Goal: Navigation & Orientation: Go to known website

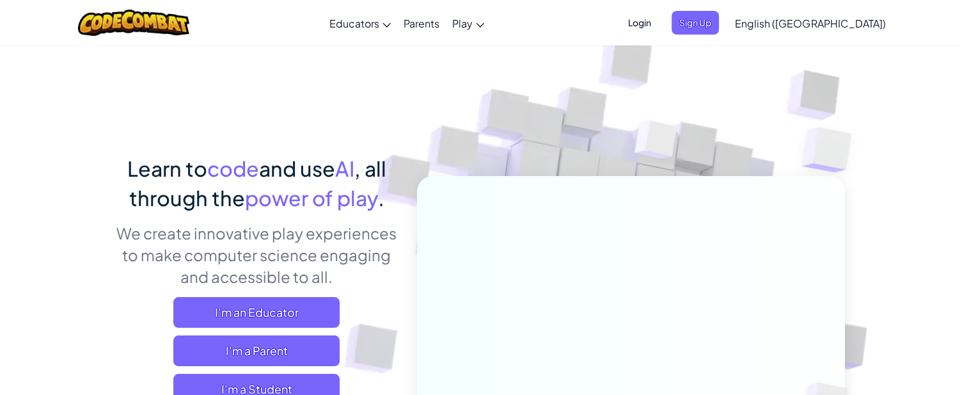
click at [659, 26] on span "Login" at bounding box center [640, 23] width 38 height 24
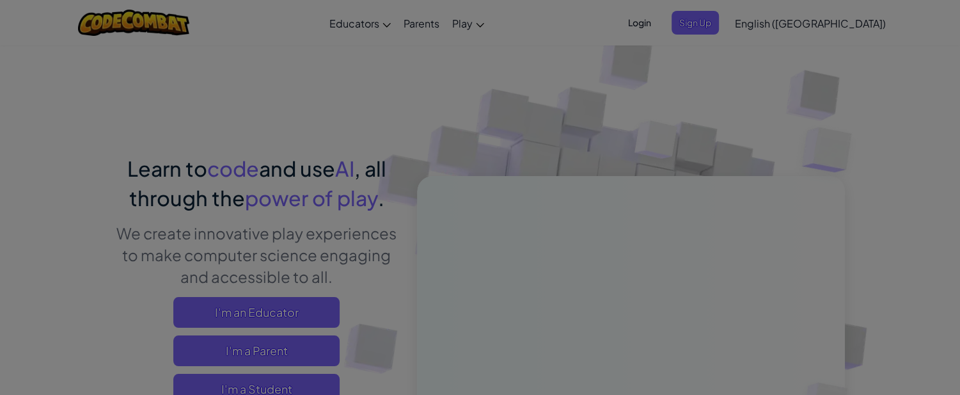
click at [704, 26] on div at bounding box center [480, 197] width 960 height 395
click at [0, 0] on div "Log In Unknown Error Email or Username : Forgot your password? Password : Log I…" at bounding box center [0, 0] width 0 height 0
click at [709, 24] on div "Log In Unknown Error Email or Username : Forgot your password? Password : Log I…" at bounding box center [485, 197] width 971 height 395
click at [709, 24] on div at bounding box center [485, 197] width 971 height 395
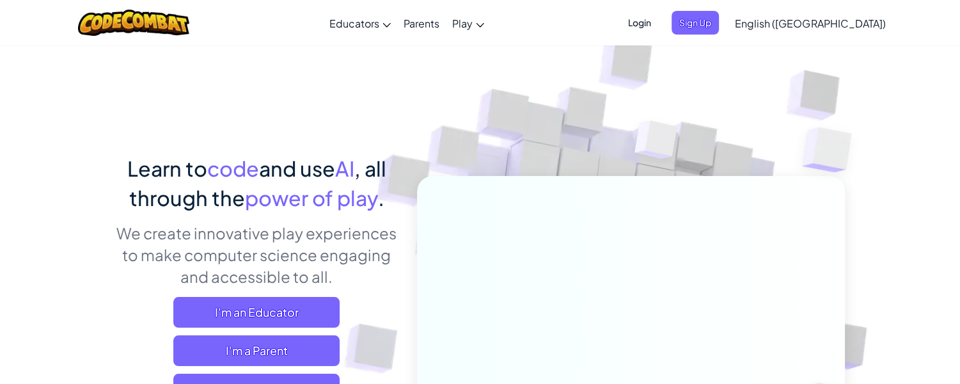
click at [659, 24] on span "Login" at bounding box center [640, 23] width 38 height 24
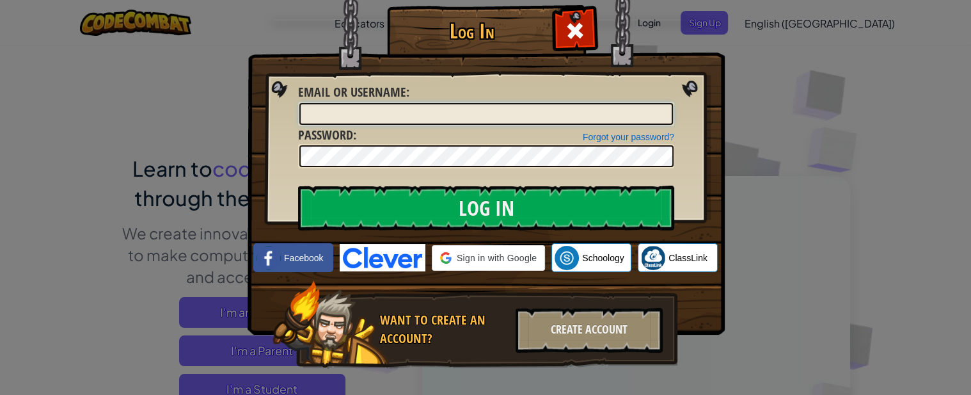
click at [527, 113] on input "Email or Username :" at bounding box center [486, 114] width 374 height 22
click at [627, 231] on img at bounding box center [486, 148] width 477 height 372
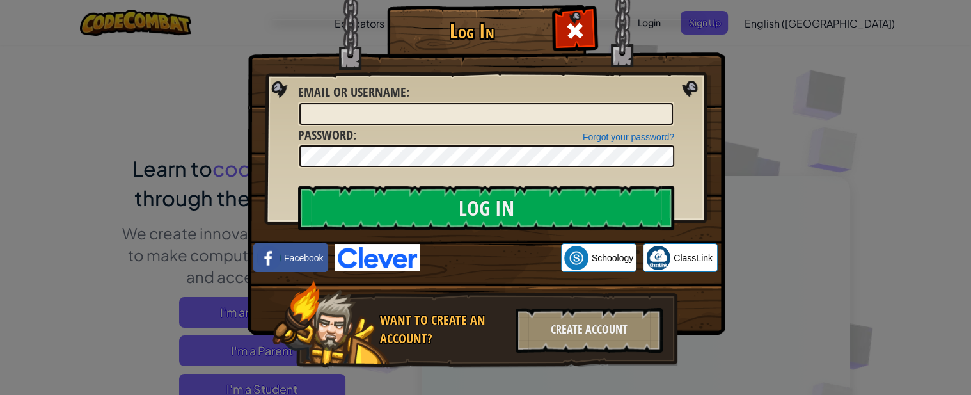
click at [221, 54] on div "Log In Unknown Error Email or Username : Forgot your password? Password : Log I…" at bounding box center [485, 197] width 971 height 395
click at [221, 56] on div "Log In Unknown Error Email or Username : Forgot your password? Password : Log I…" at bounding box center [485, 197] width 971 height 395
click at [222, 56] on div "Log In Unknown Error Email or Username : Forgot your password? Password : Log I…" at bounding box center [485, 197] width 971 height 395
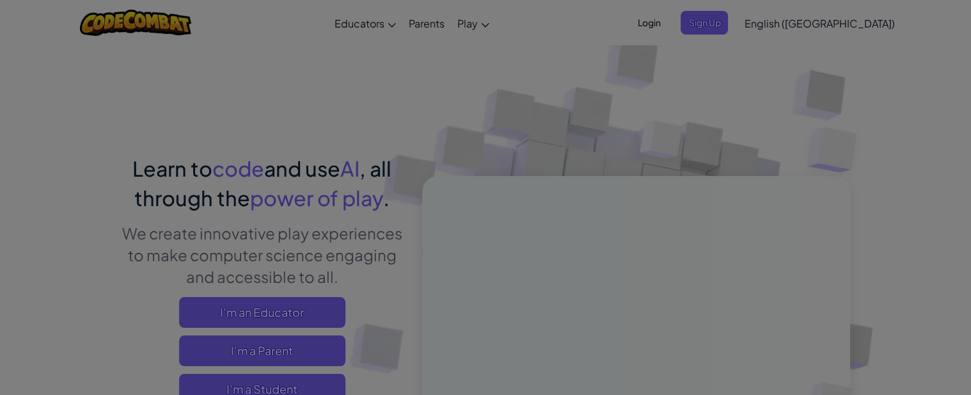
click at [448, 100] on div at bounding box center [485, 197] width 971 height 395
drag, startPoint x: 224, startPoint y: 50, endPoint x: 504, endPoint y: 91, distance: 283.2
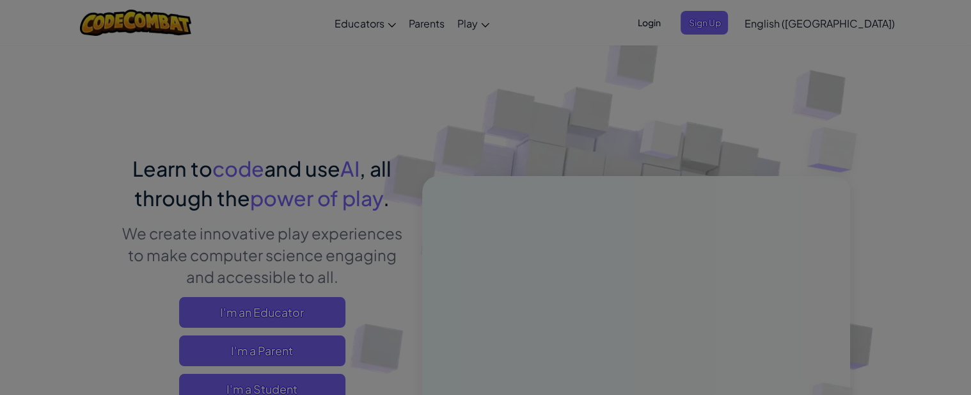
click at [448, 100] on div at bounding box center [485, 197] width 971 height 395
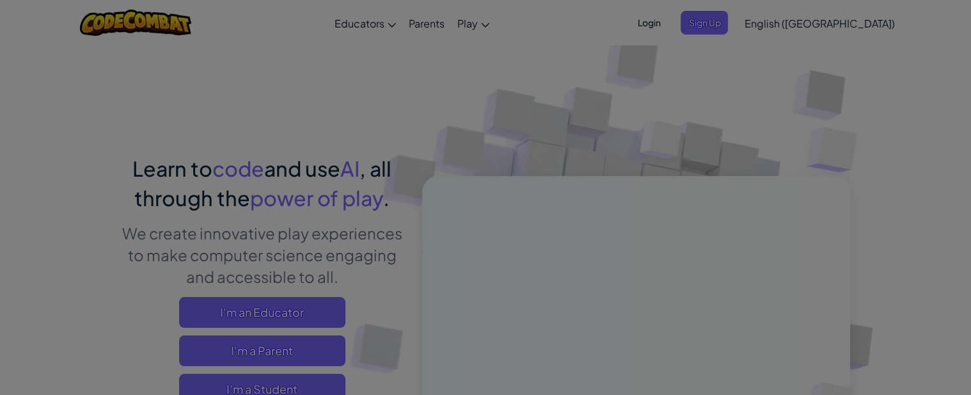
click at [448, 100] on div at bounding box center [485, 197] width 971 height 395
click at [462, 100] on div at bounding box center [485, 197] width 971 height 395
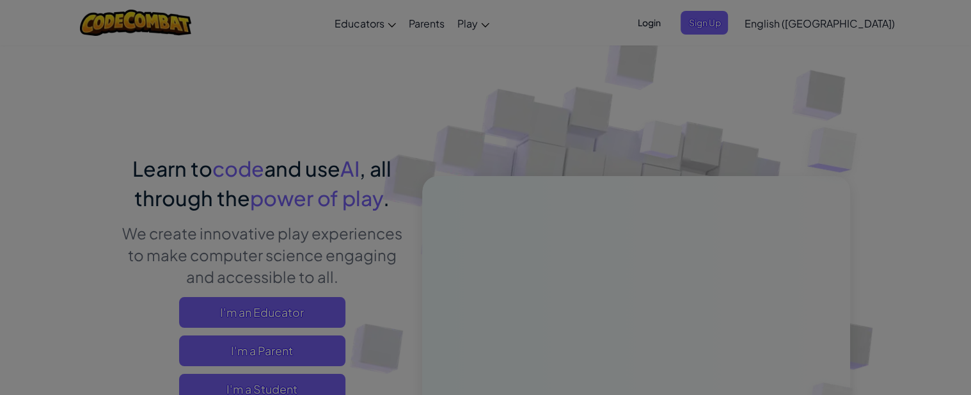
click at [462, 100] on div at bounding box center [485, 197] width 971 height 395
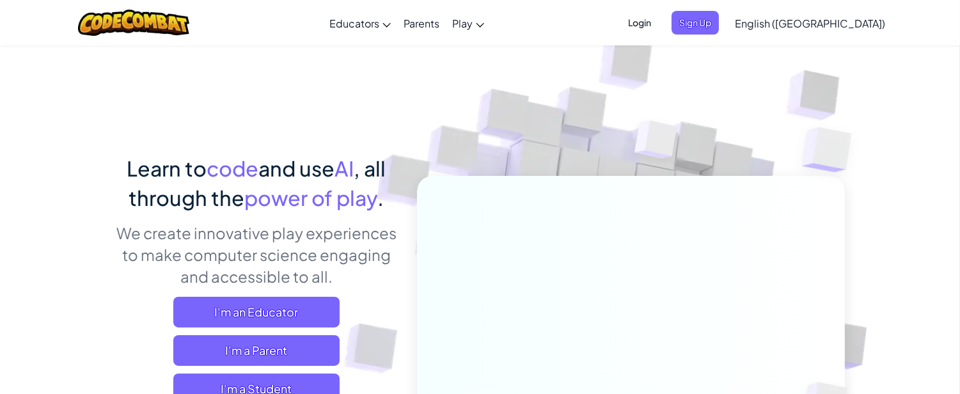
click at [707, 87] on img at bounding box center [622, 281] width 711 height 711
click at [659, 22] on span "Login" at bounding box center [640, 23] width 38 height 24
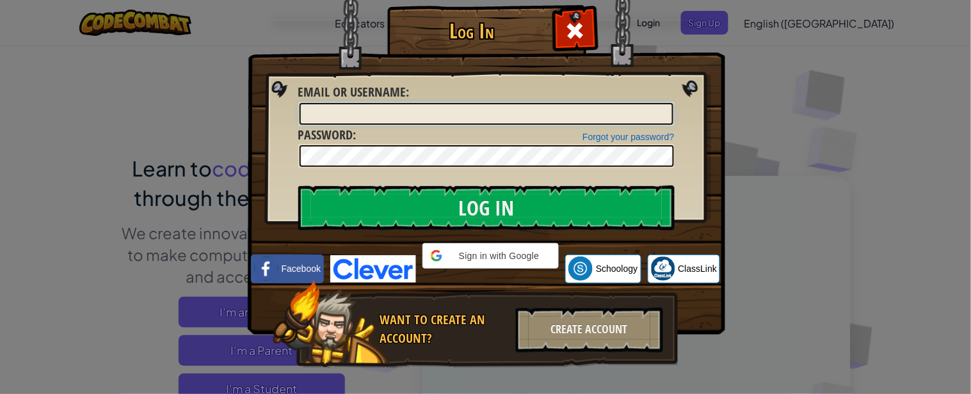
click at [436, 107] on input "Email or Username :" at bounding box center [486, 114] width 374 height 22
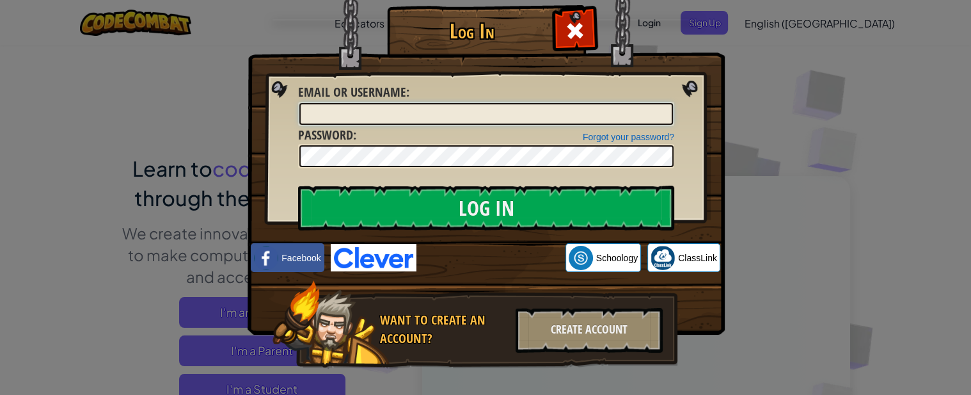
type input "malameenh"
drag, startPoint x: 227, startPoint y: 222, endPoint x: 0, endPoint y: 256, distance: 229.6
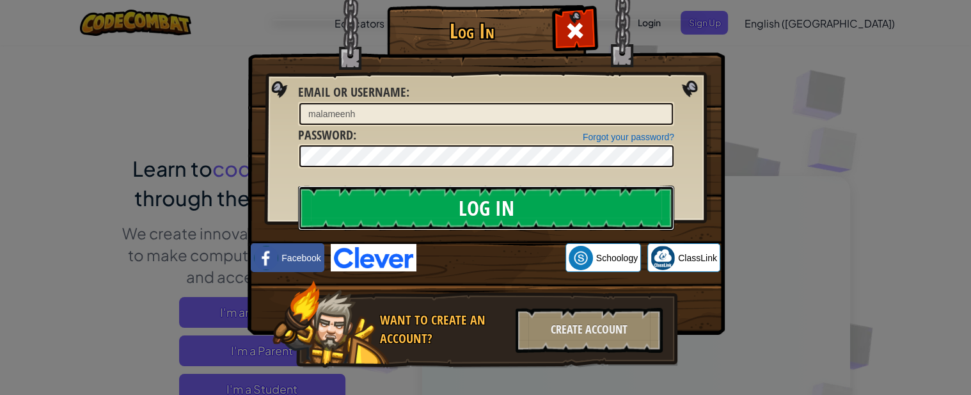
click at [420, 212] on input "Log In" at bounding box center [486, 208] width 376 height 45
click at [427, 203] on input "Log In" at bounding box center [486, 208] width 376 height 45
click at [591, 208] on input "Log In" at bounding box center [486, 208] width 376 height 45
